Goal: Transaction & Acquisition: Download file/media

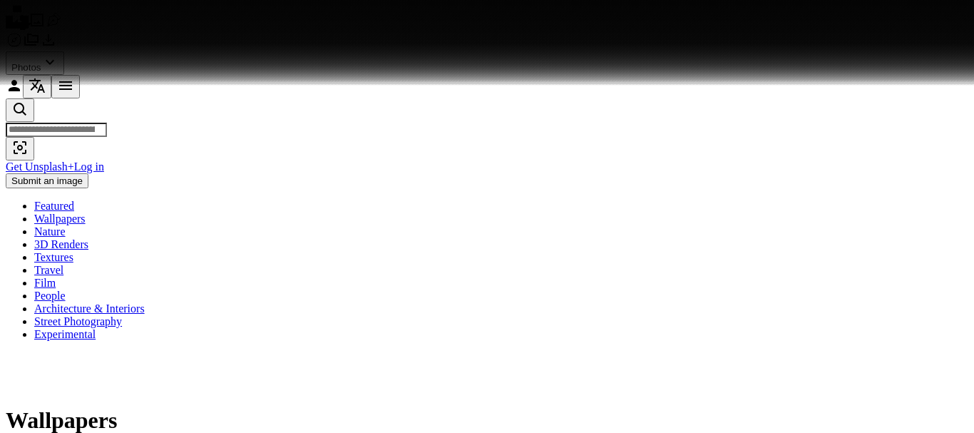
scroll to position [20107, 0]
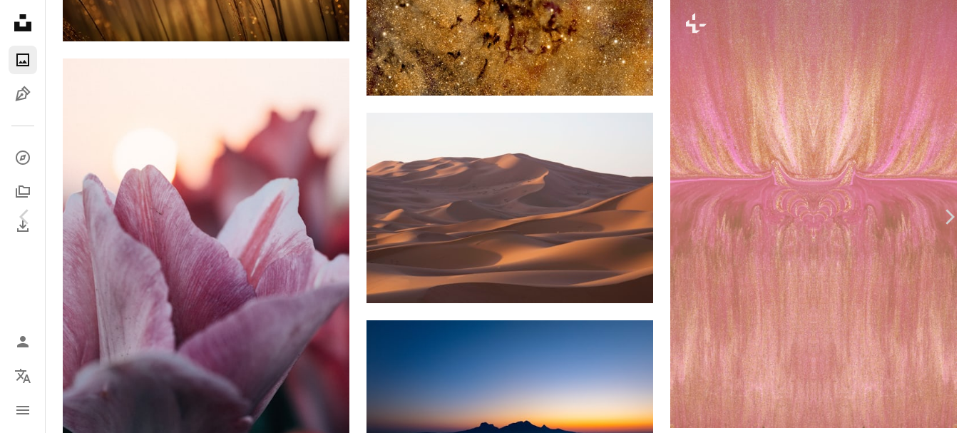
scroll to position [22389, 0]
